Goal: Contribute content: Add original content to the website for others to see

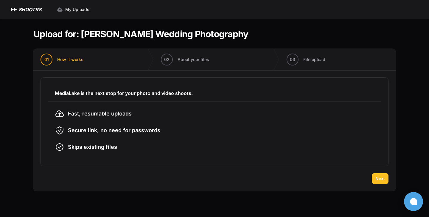
click at [382, 176] on span "Next" at bounding box center [380, 179] width 10 height 6
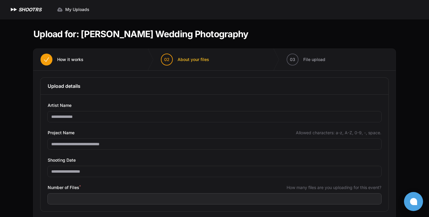
scroll to position [29, 0]
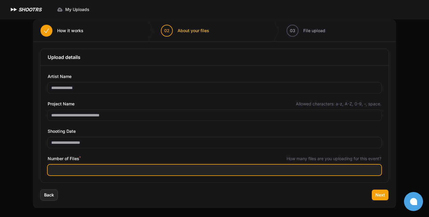
click at [350, 173] on input "Number of Files *" at bounding box center [214, 170] width 333 height 11
type input "****"
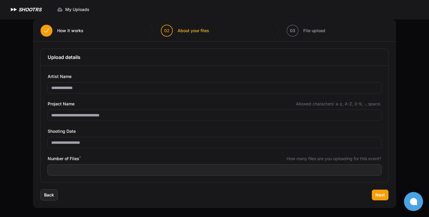
click at [182, 194] on div "Back Next" at bounding box center [214, 199] width 362 height 18
click at [380, 196] on span "Next" at bounding box center [380, 195] width 10 height 6
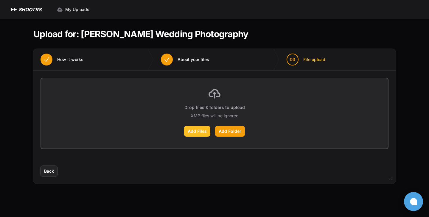
click at [201, 134] on label "Add Files" at bounding box center [197, 131] width 26 height 11
click at [0, 0] on input "Add Files" at bounding box center [0, 0] width 0 height 0
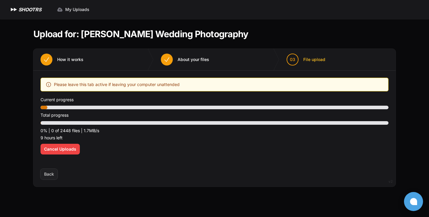
click at [237, 52] on li "02 About your files" at bounding box center [217, 59] width 126 height 21
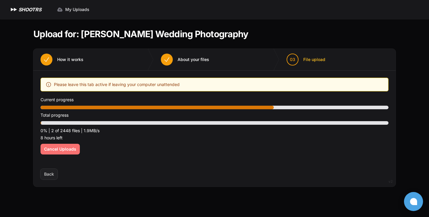
click at [61, 149] on span "Cancel Uploads" at bounding box center [60, 149] width 32 height 6
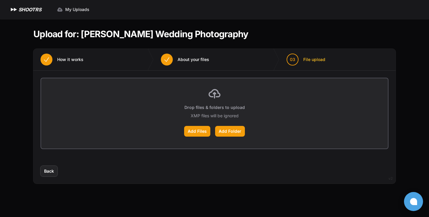
click at [264, 34] on header "Upload for: [PERSON_NAME] Wedding Photography" at bounding box center [214, 34] width 362 height 11
click at [193, 131] on label "Add Files" at bounding box center [197, 131] width 26 height 11
click at [0, 0] on input "Add Files" at bounding box center [0, 0] width 0 height 0
